Goal: Find specific page/section: Find specific page/section

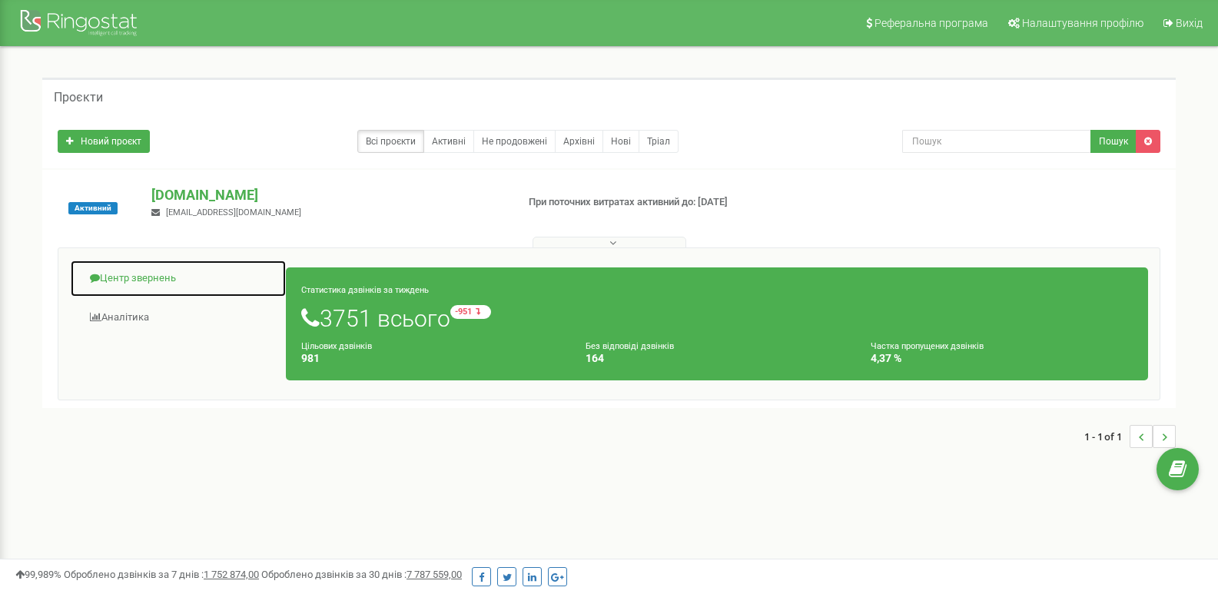
click at [144, 274] on link "Центр звернень" at bounding box center [178, 279] width 217 height 38
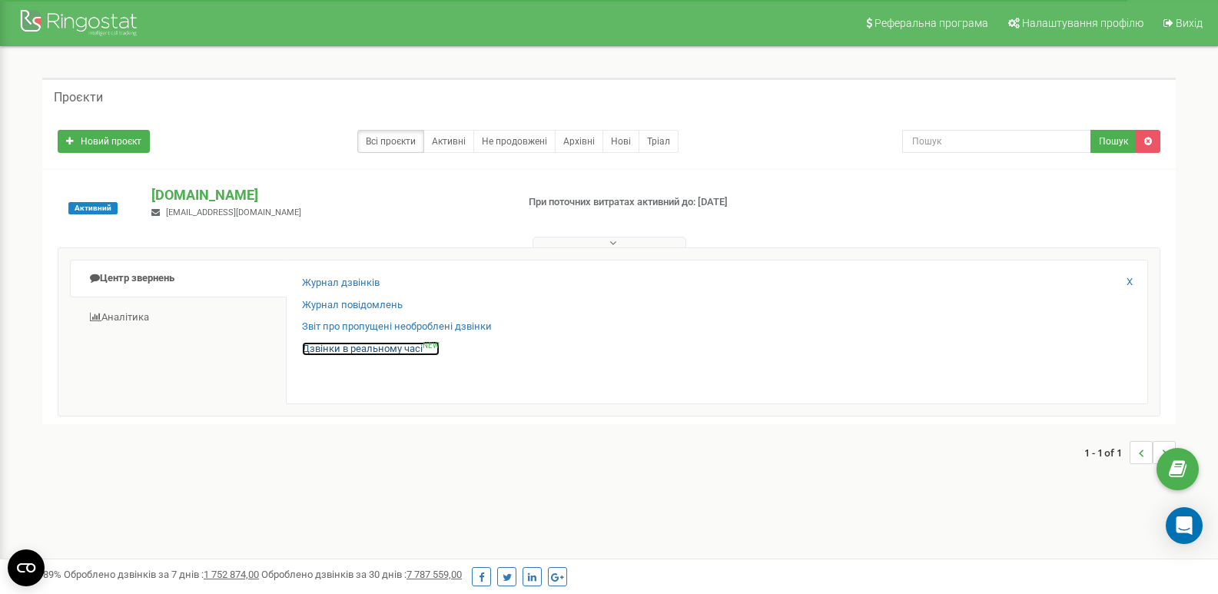
click at [368, 350] on link "Дзвінки в реальному часі NEW" at bounding box center [371, 349] width 138 height 15
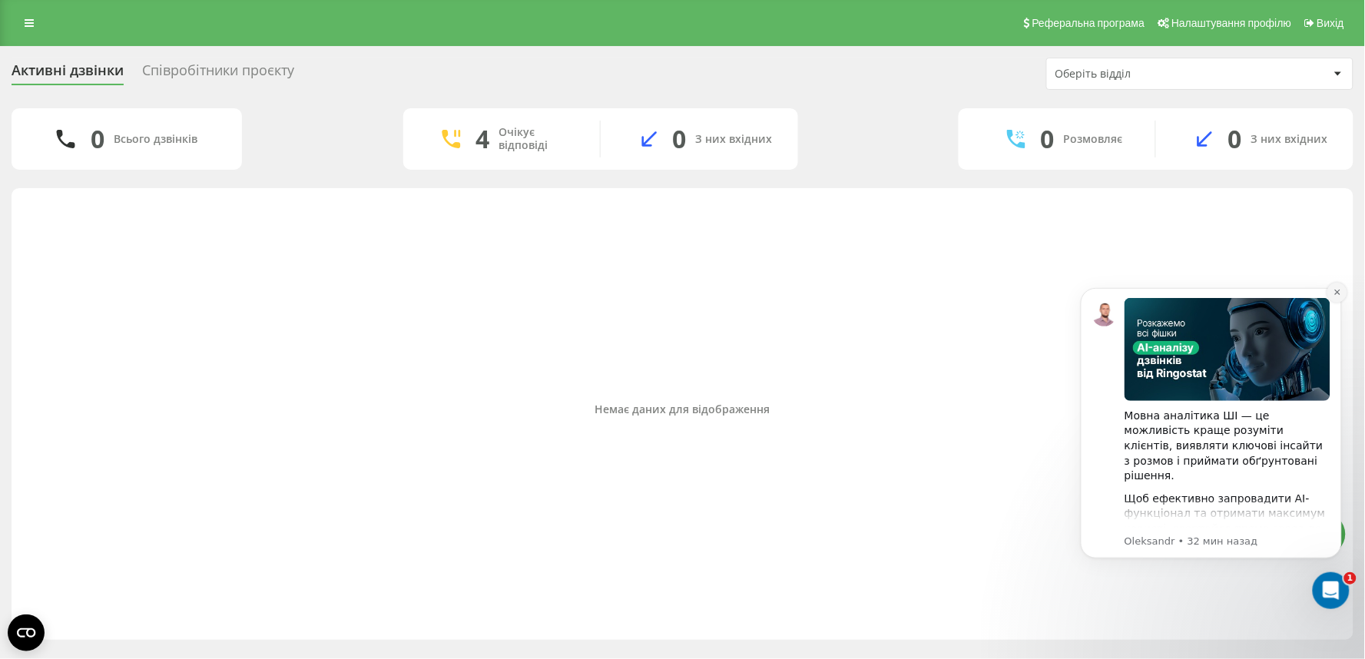
click at [1339, 287] on icon "Dismiss notification" at bounding box center [1337, 291] width 8 height 8
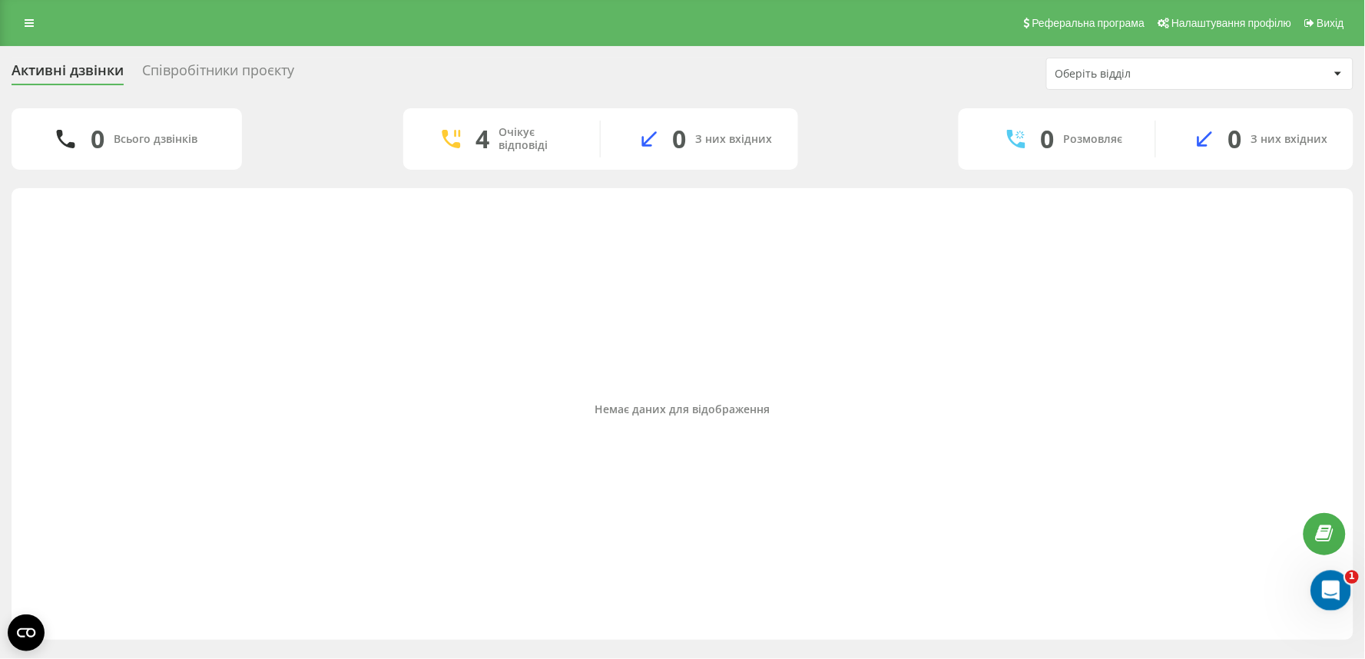
click at [1335, 587] on icon "Открыть службу сообщений Intercom" at bounding box center [1328, 588] width 25 height 25
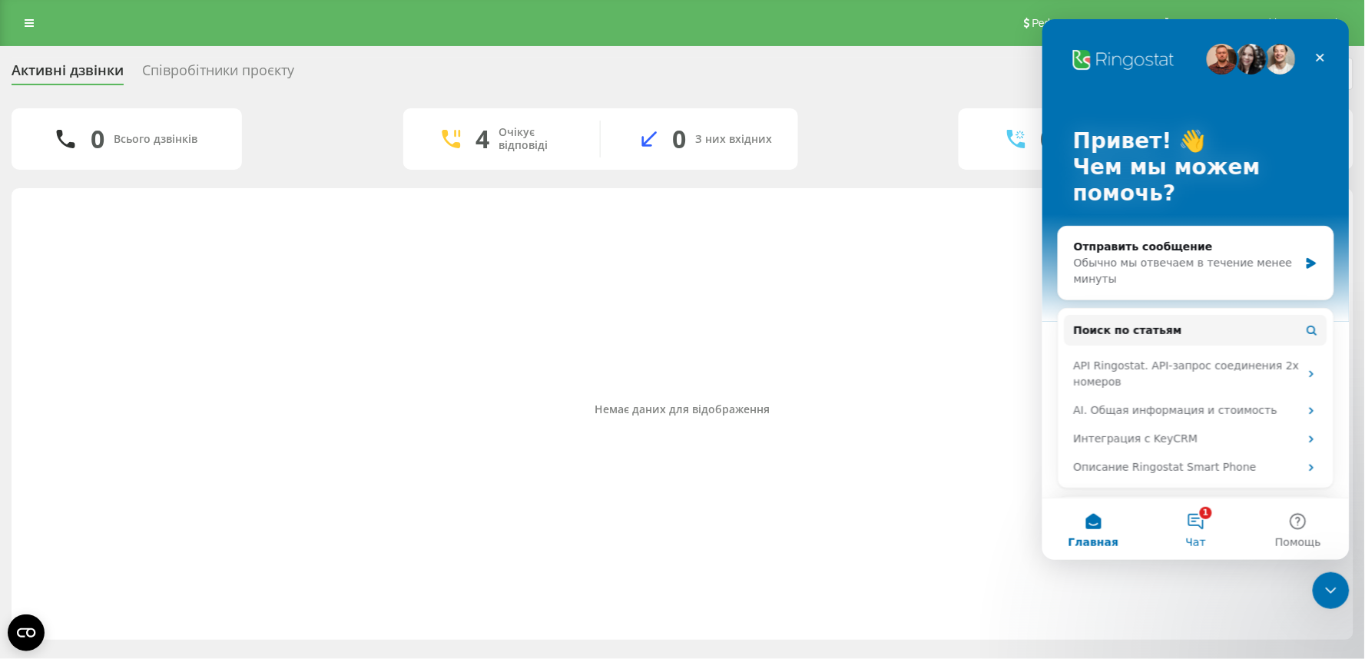
click at [1206, 510] on button "1 Чат" at bounding box center [1195, 528] width 102 height 61
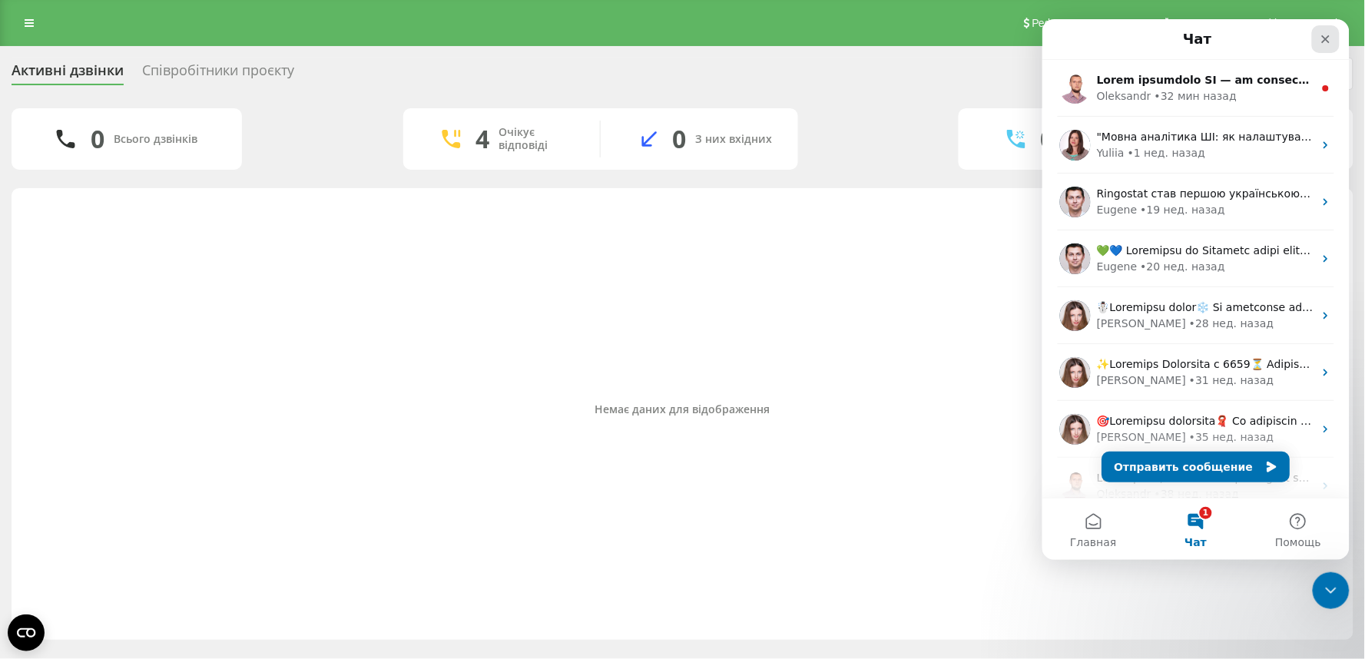
click at [1321, 39] on icon "Закрыть" at bounding box center [1325, 38] width 12 height 12
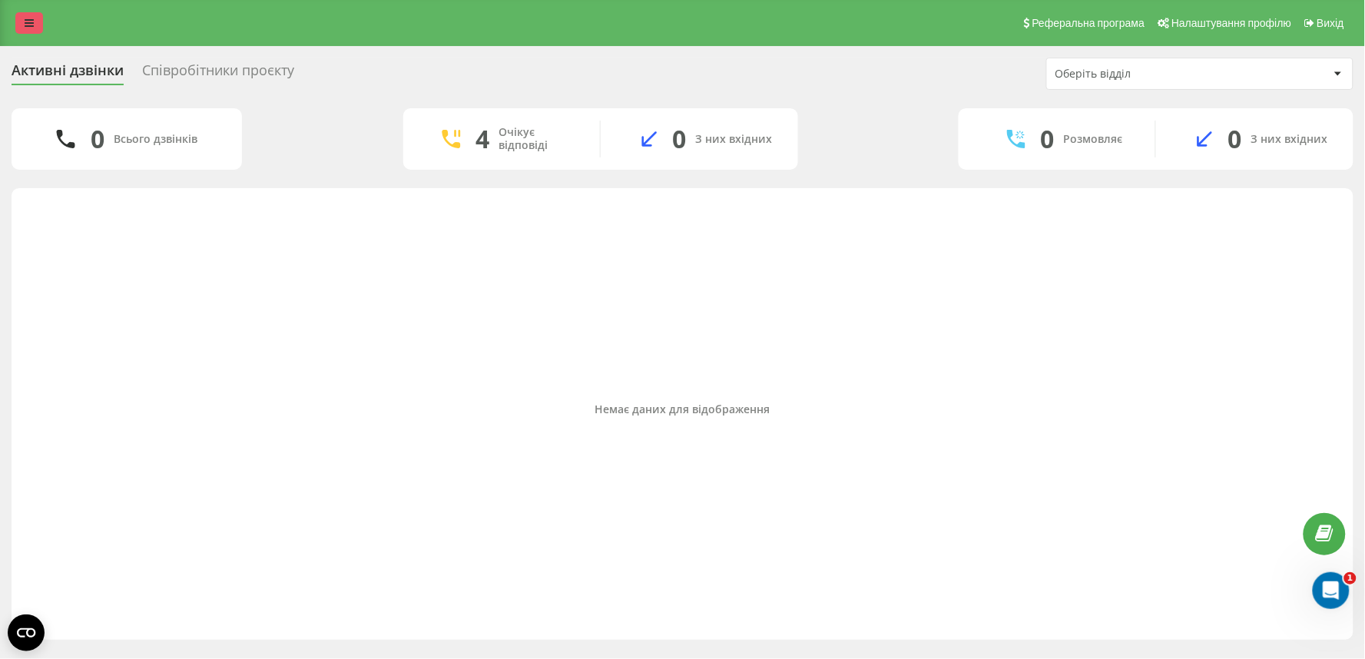
click at [25, 25] on icon at bounding box center [29, 23] width 9 height 11
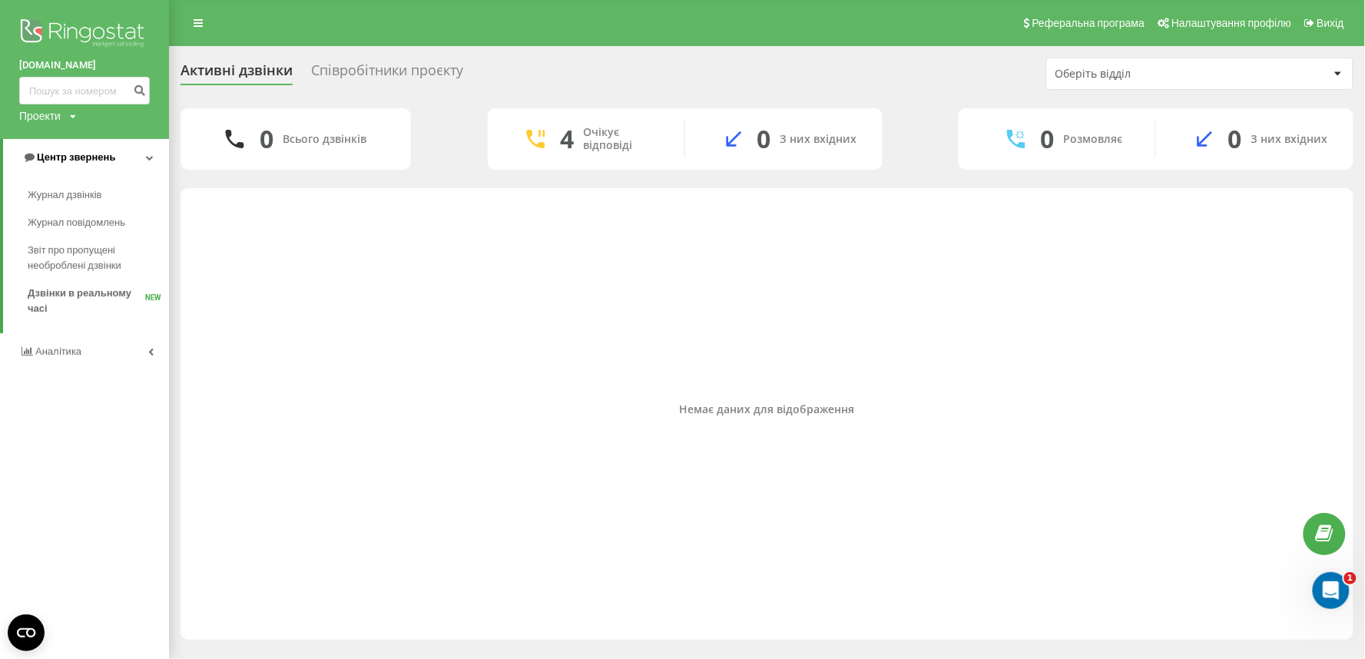
click at [75, 163] on span "Центр звернень" at bounding box center [76, 157] width 78 height 12
click at [83, 155] on span "Центр звернень" at bounding box center [73, 157] width 78 height 12
click at [124, 296] on span "Дзвінки в реальному часі" at bounding box center [87, 301] width 118 height 31
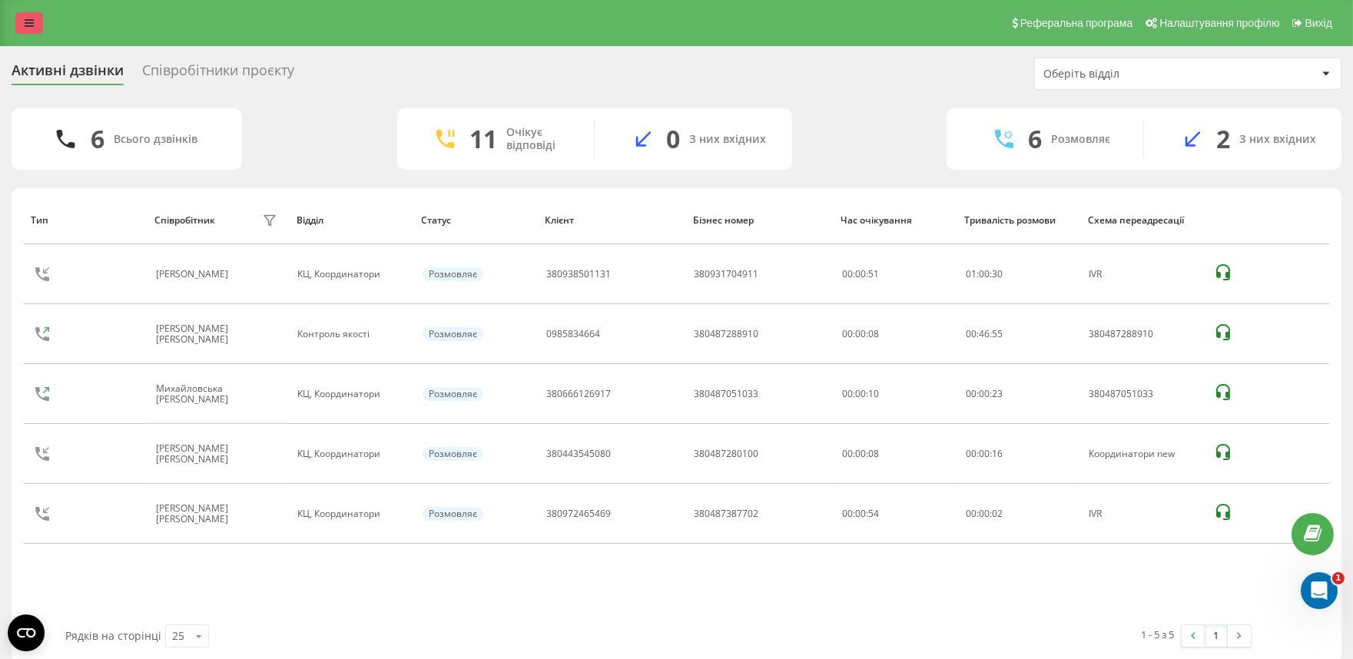
click at [27, 22] on icon at bounding box center [29, 23] width 9 height 11
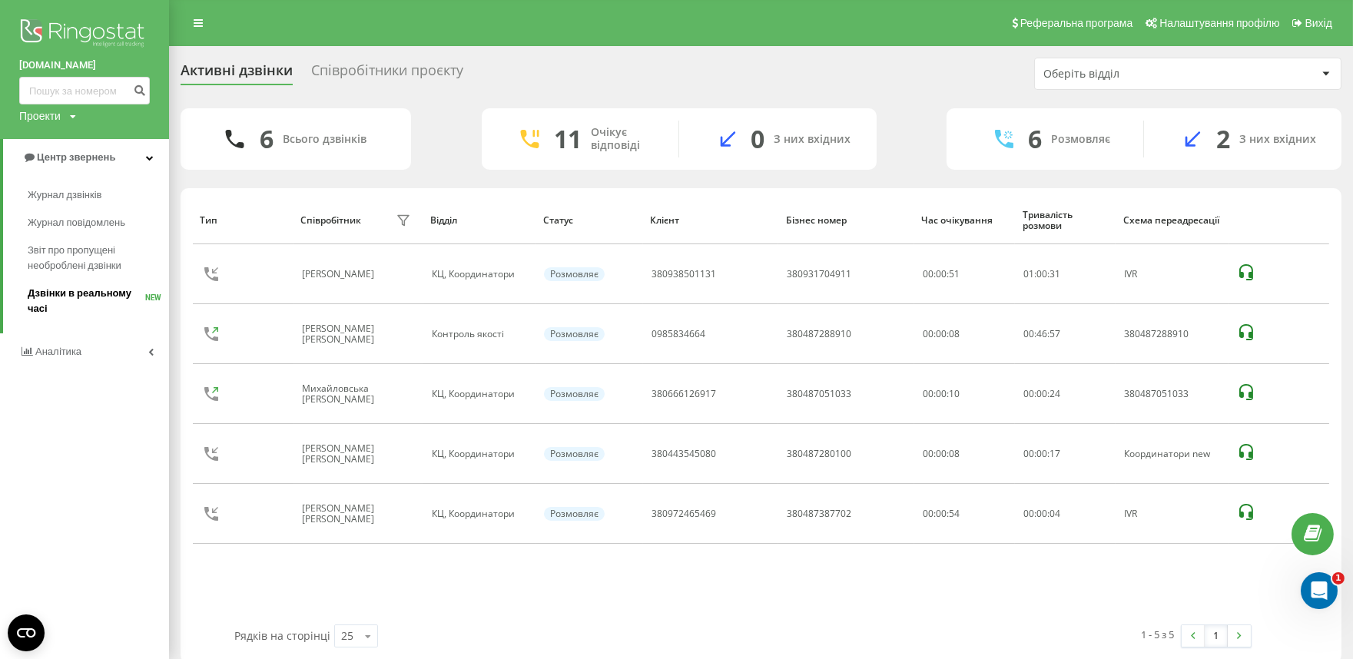
click at [72, 294] on span "Дзвінки в реальному часі" at bounding box center [87, 301] width 118 height 31
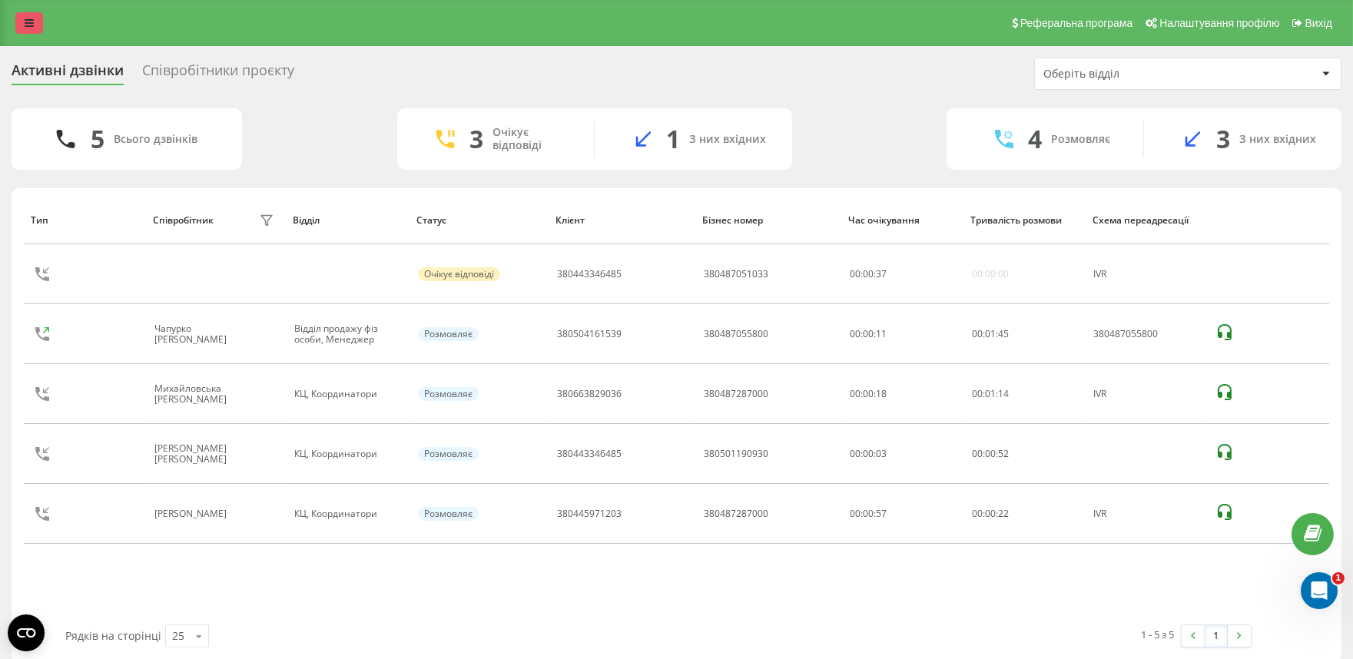
click at [26, 23] on icon at bounding box center [29, 23] width 9 height 11
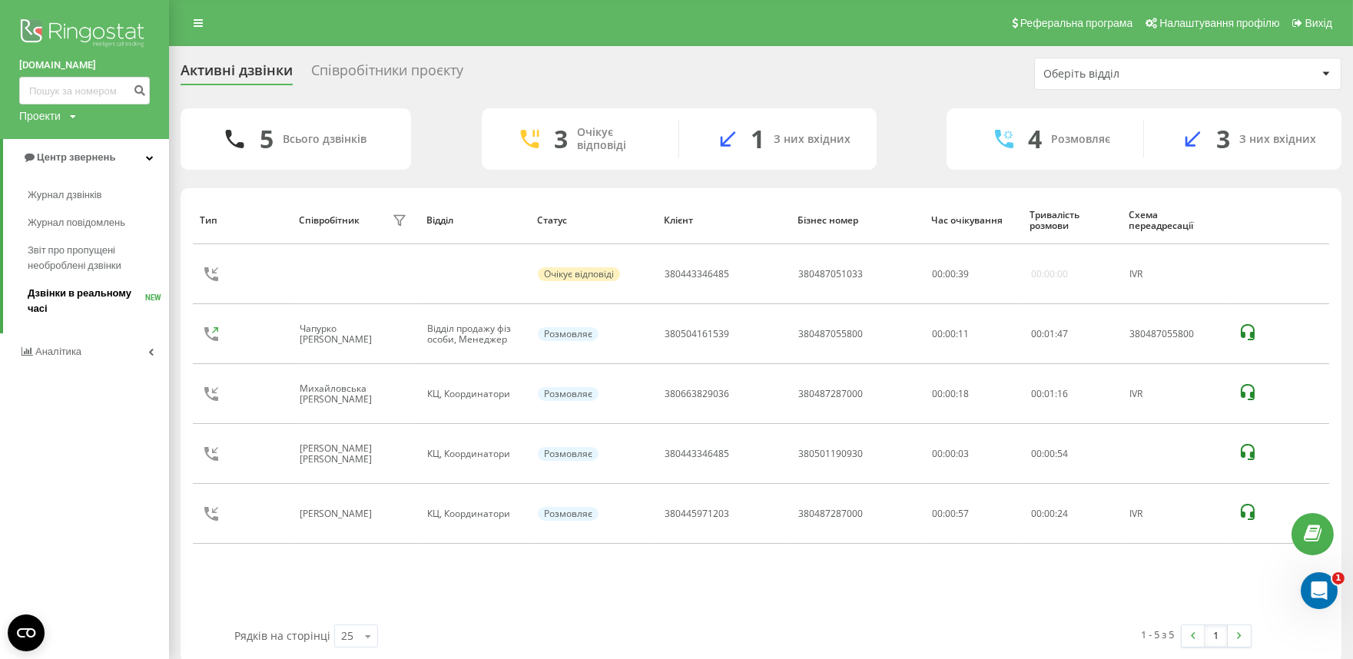
click at [64, 293] on span "Дзвінки в реальному часі" at bounding box center [87, 301] width 118 height 31
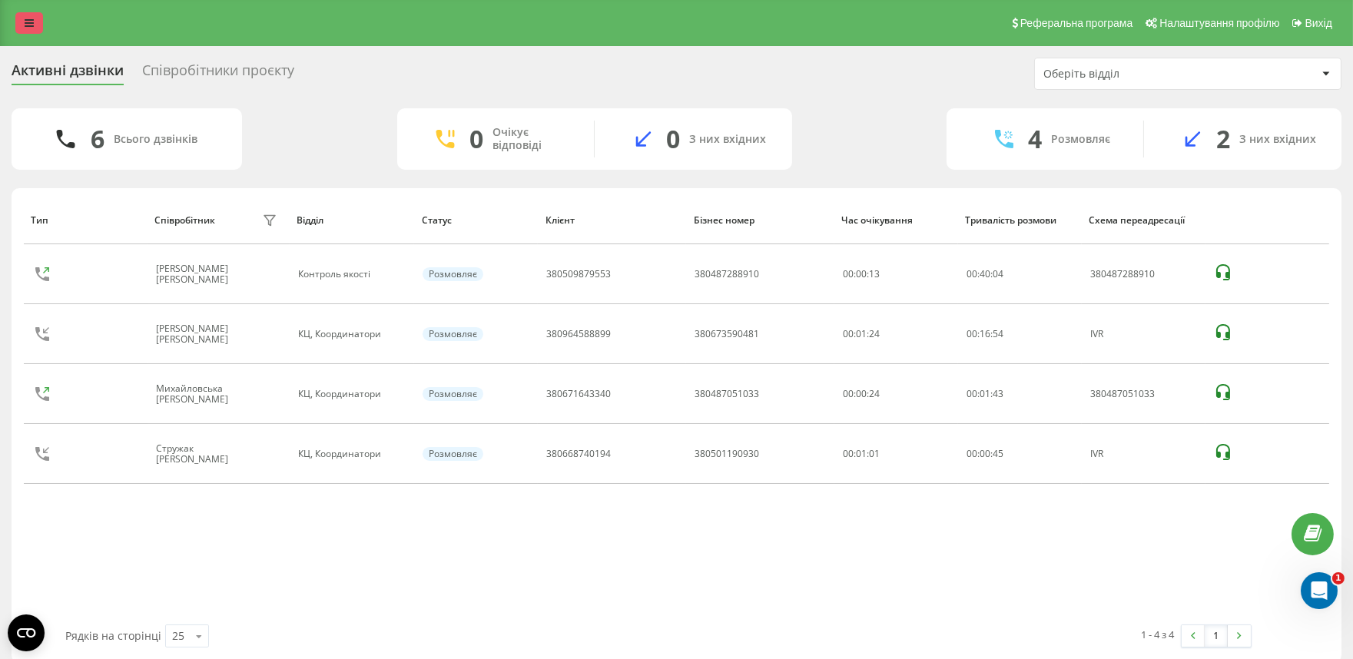
click at [32, 24] on icon at bounding box center [29, 23] width 9 height 11
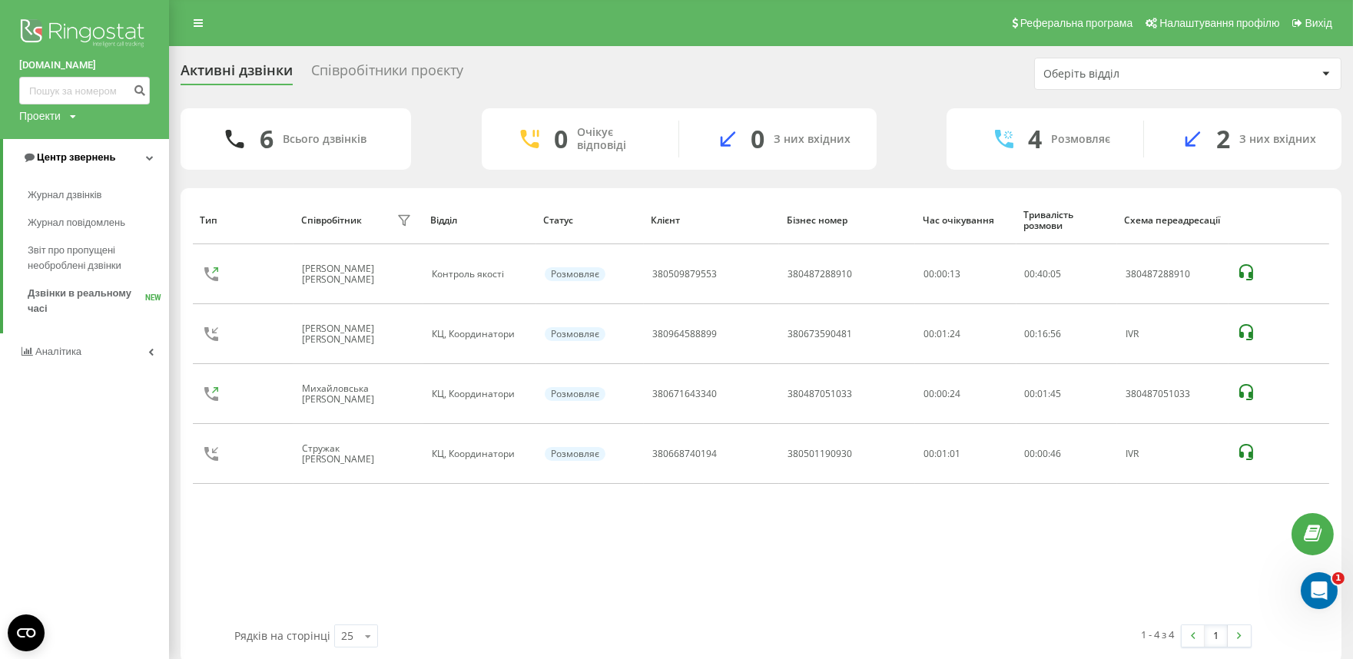
click at [98, 158] on span "Центр звернень" at bounding box center [76, 157] width 78 height 12
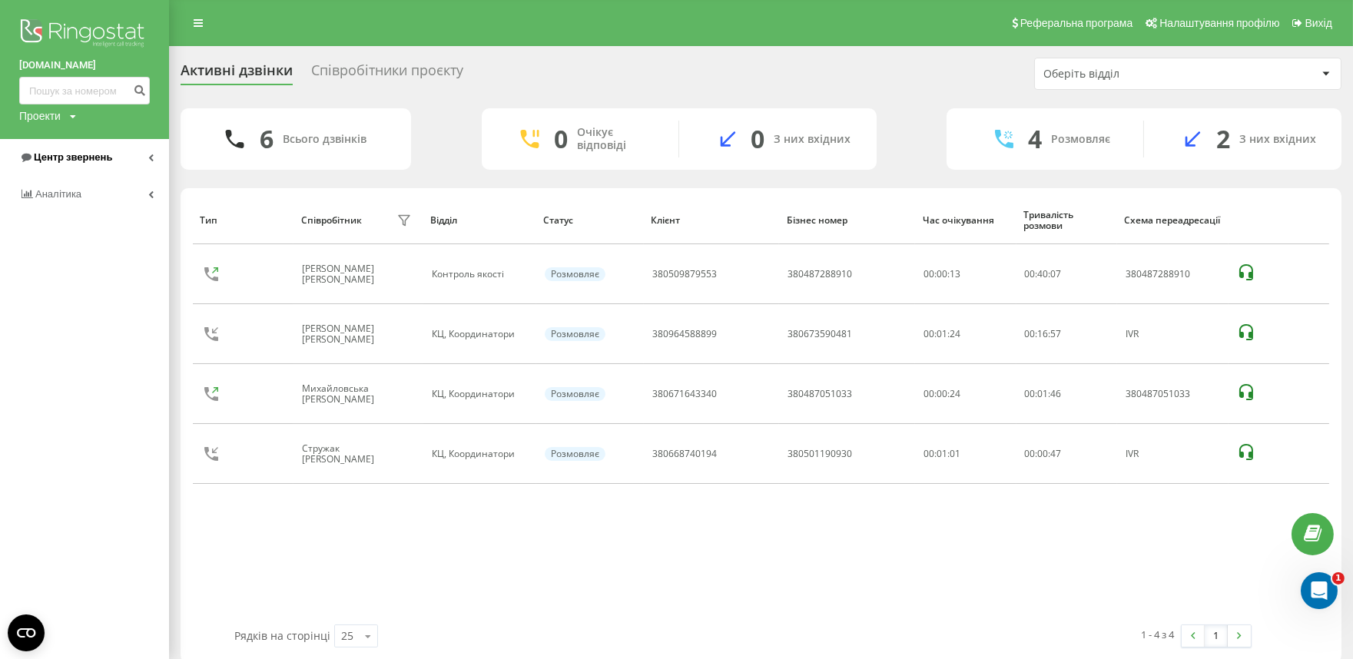
click at [98, 157] on span "Центр звернень" at bounding box center [73, 157] width 78 height 12
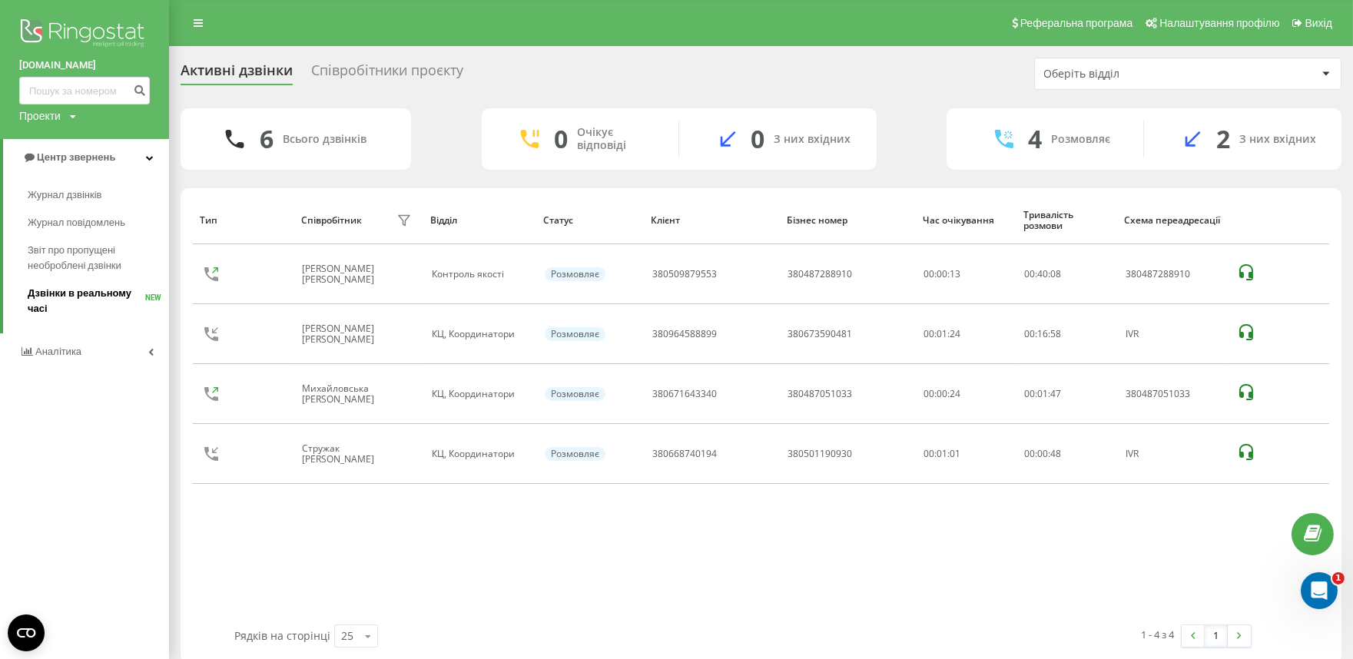
click at [98, 300] on span "Дзвінки в реальному часі" at bounding box center [87, 301] width 118 height 31
